Goal: Information Seeking & Learning: Learn about a topic

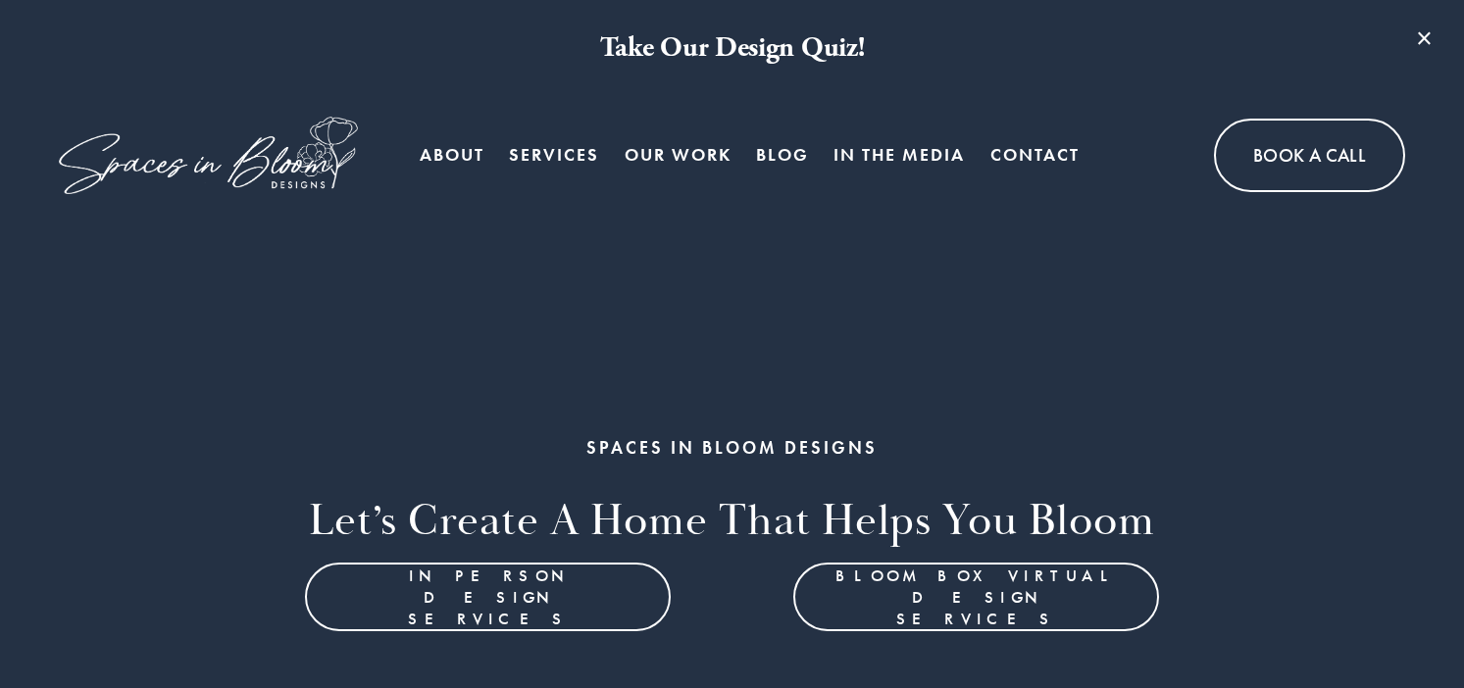
click at [791, 160] on link "Blog" at bounding box center [782, 154] width 53 height 39
click at [785, 159] on link "Blog" at bounding box center [782, 154] width 53 height 39
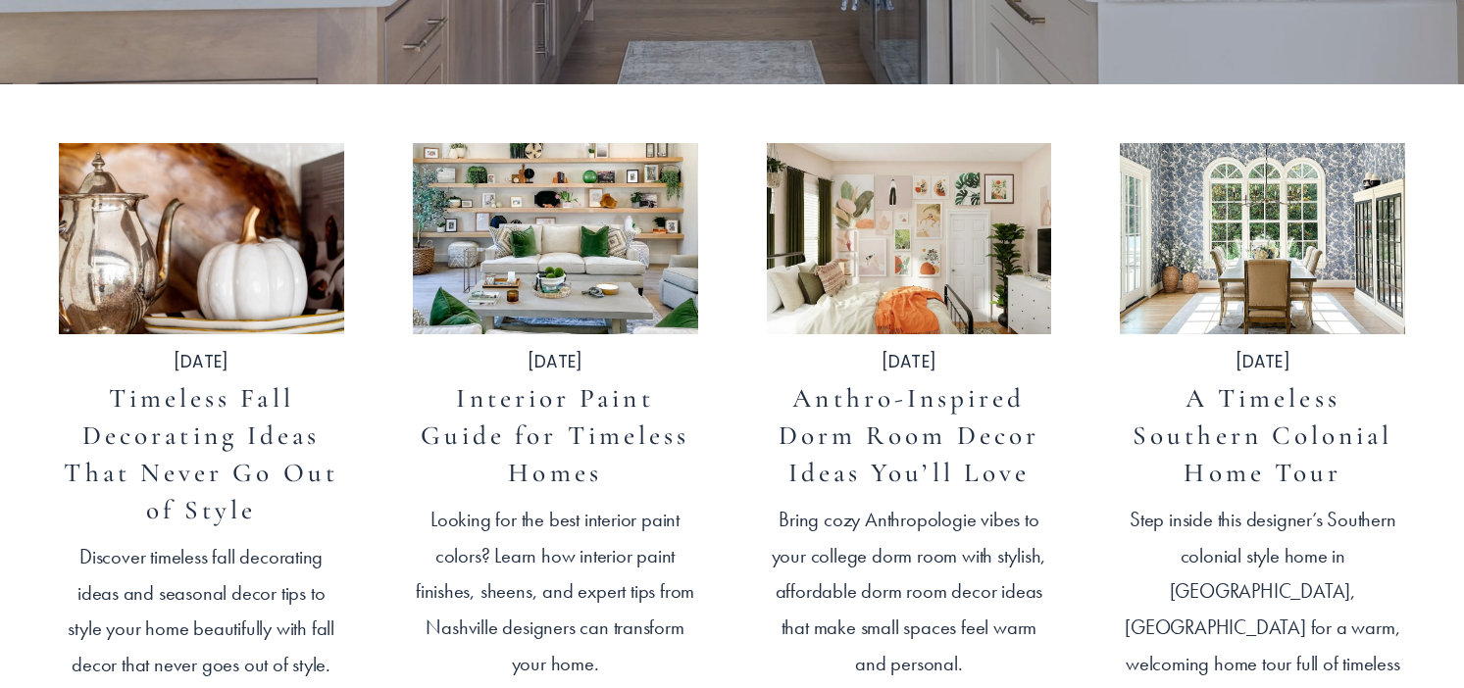
scroll to position [617, 0]
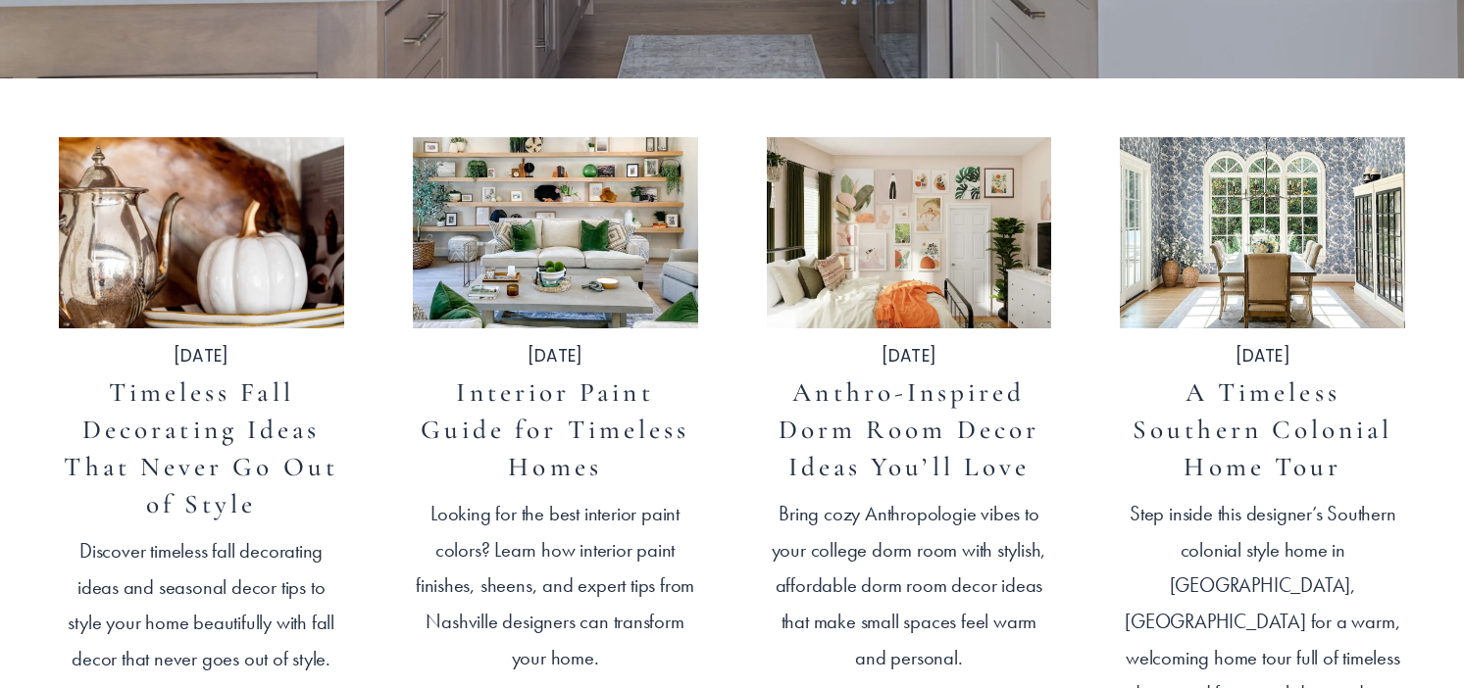
click at [530, 428] on link "Interior Paint Guide for Timeless Homes" at bounding box center [555, 429] width 269 height 107
